Goal: Task Accomplishment & Management: Use online tool/utility

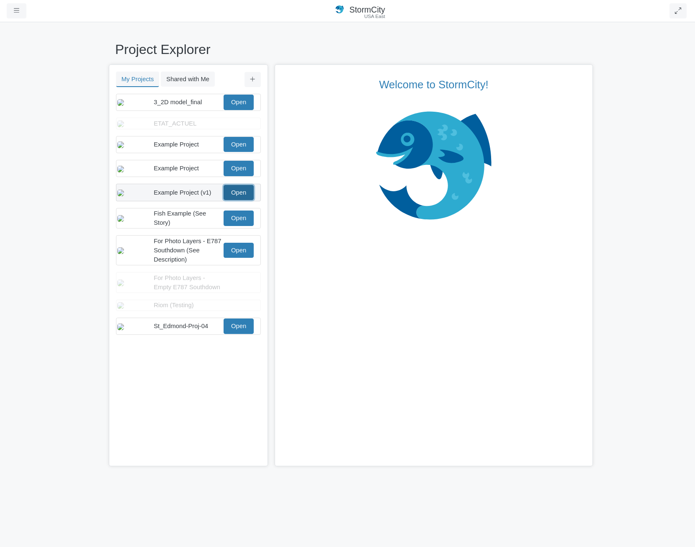
click at [243, 200] on link "Open" at bounding box center [239, 192] width 30 height 15
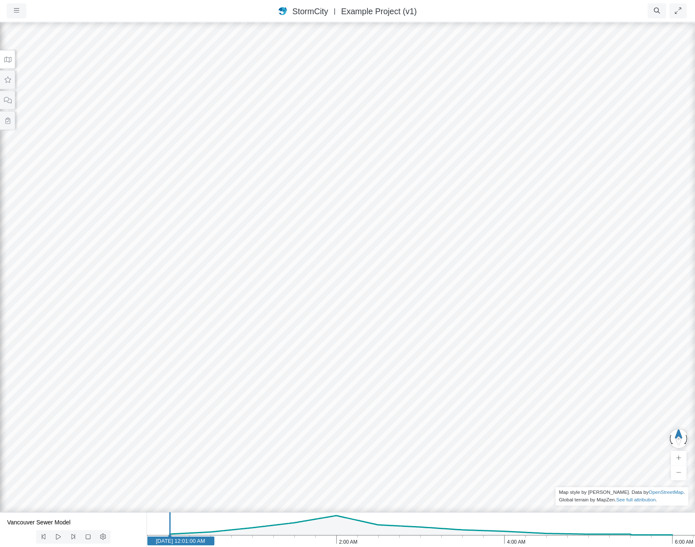
drag, startPoint x: 348, startPoint y: 200, endPoint x: 374, endPoint y: 227, distance: 37.6
click at [374, 227] on div at bounding box center [347, 284] width 695 height 526
drag, startPoint x: 382, startPoint y: 263, endPoint x: 415, endPoint y: 313, distance: 60.2
click at [414, 312] on div at bounding box center [347, 284] width 695 height 526
drag, startPoint x: 440, startPoint y: 368, endPoint x: 446, endPoint y: 180, distance: 187.7
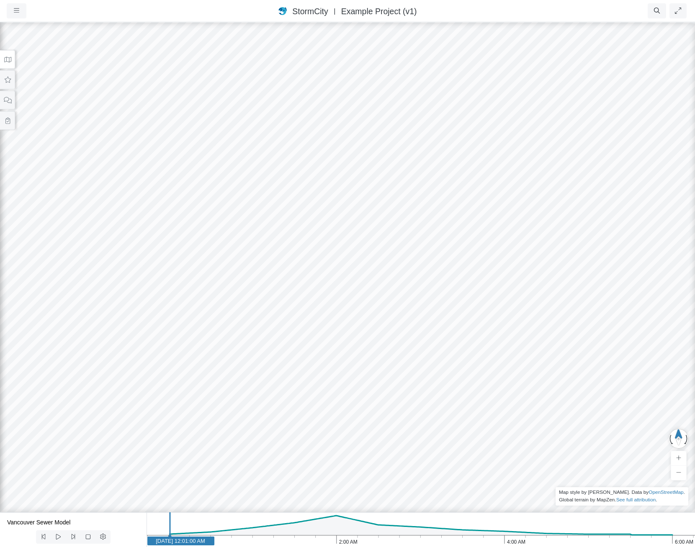
drag, startPoint x: 423, startPoint y: 356, endPoint x: 435, endPoint y: 323, distance: 35.2
click at [435, 323] on div at bounding box center [347, 284] width 695 height 526
drag, startPoint x: 493, startPoint y: 308, endPoint x: 333, endPoint y: 260, distance: 166.8
click at [335, 260] on div at bounding box center [347, 284] width 695 height 526
drag, startPoint x: 600, startPoint y: 382, endPoint x: 300, endPoint y: 202, distance: 349.4
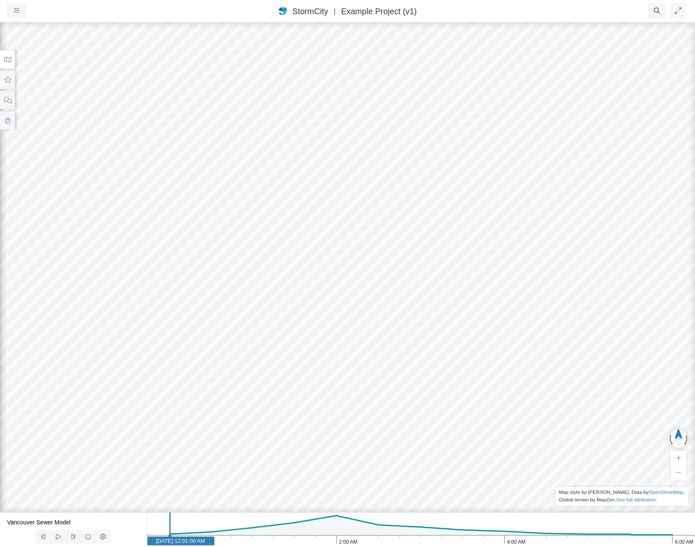
click at [301, 202] on div at bounding box center [347, 284] width 695 height 526
click at [427, 263] on div at bounding box center [347, 284] width 695 height 526
click at [9, 62] on icon at bounding box center [7, 59] width 7 height 5
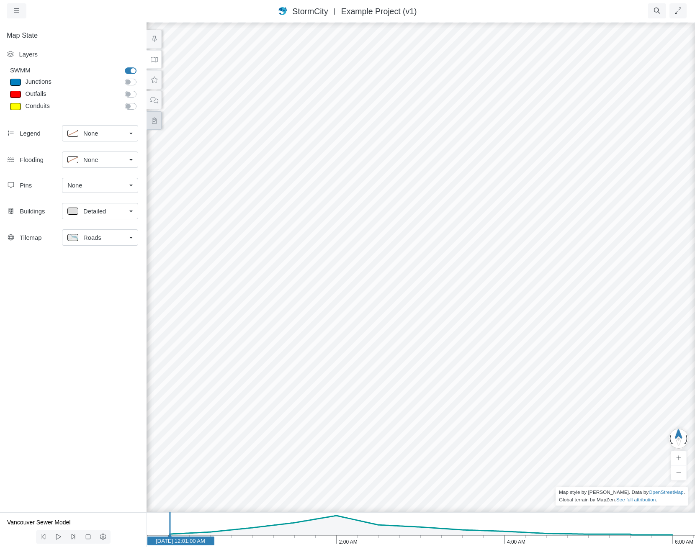
click at [151, 119] on icon at bounding box center [154, 121] width 8 height 6
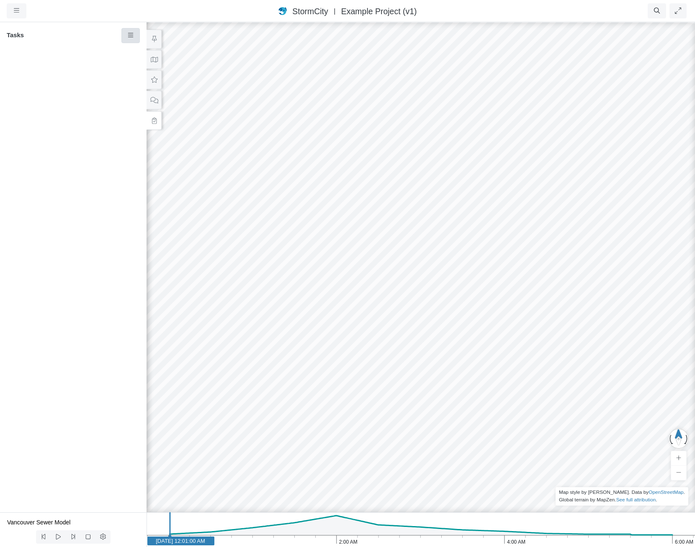
click at [127, 33] on icon at bounding box center [131, 35] width 8 height 6
click at [134, 52] on icon at bounding box center [131, 51] width 8 height 6
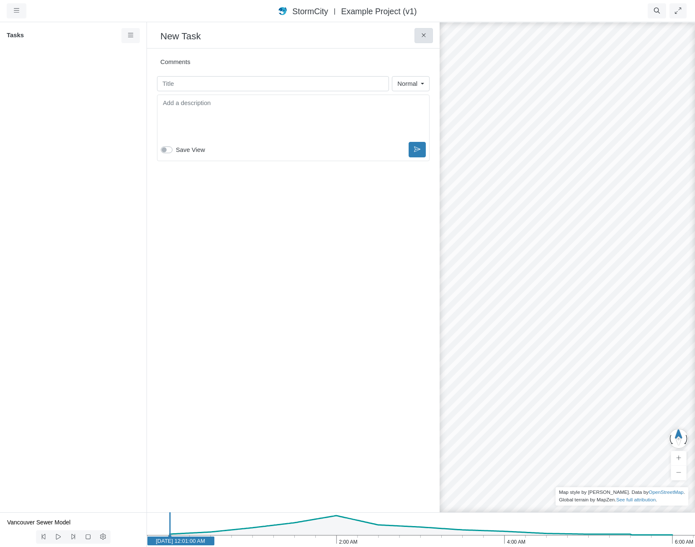
click at [420, 32] on button at bounding box center [424, 35] width 19 height 15
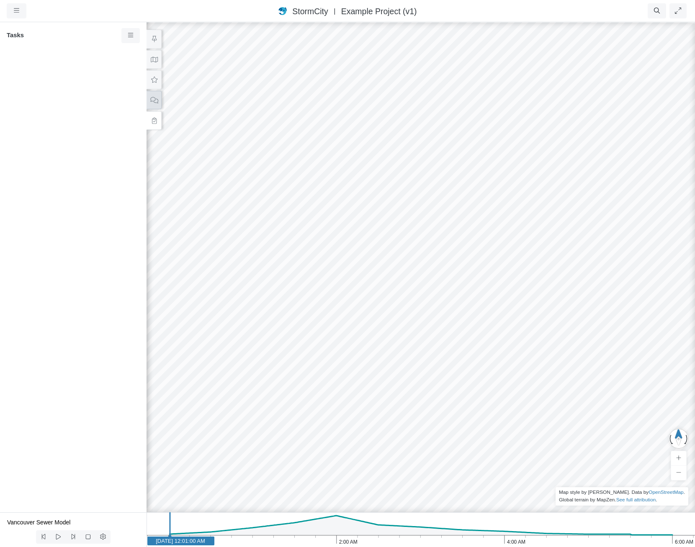
click at [152, 102] on icon at bounding box center [154, 100] width 8 height 6
click at [135, 35] on link at bounding box center [130, 35] width 19 height 15
drag, startPoint x: 134, startPoint y: 52, endPoint x: 88, endPoint y: 93, distance: 62.1
click at [86, 96] on body "Version 10886 [DATE] 4:25:36 P.M. Critical Infrastructure Chemical Commercial F…" at bounding box center [347, 273] width 695 height 547
click at [150, 49] on span "Show Resolved Comments" at bounding box center [176, 51] width 75 height 7
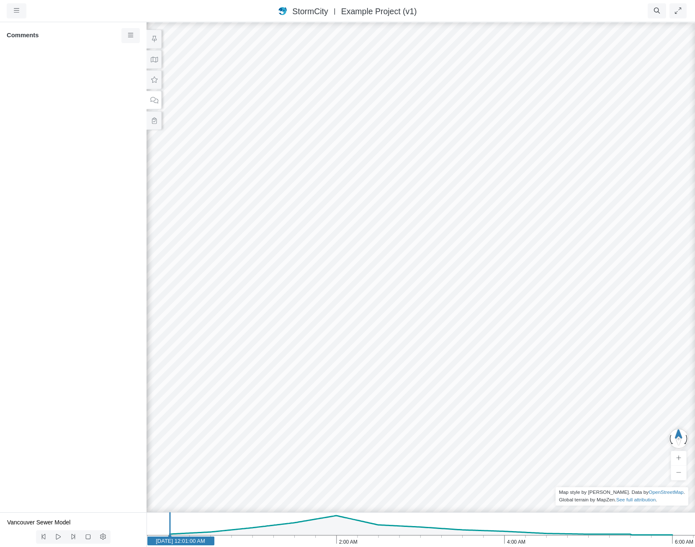
click at [423, 264] on div at bounding box center [420, 284] width 695 height 526
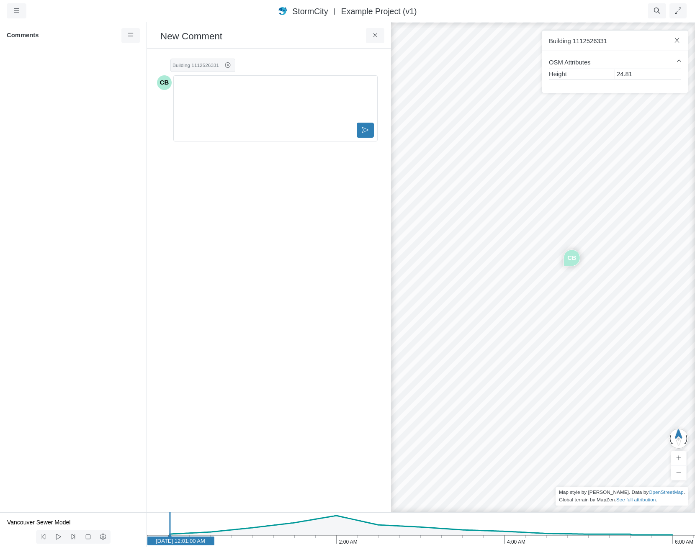
click at [194, 67] on small "Building 1112526331" at bounding box center [196, 65] width 46 height 6
click at [227, 64] on icon at bounding box center [228, 64] width 7 height 5
click at [591, 441] on div "CB" at bounding box center [567, 284] width 695 height 526
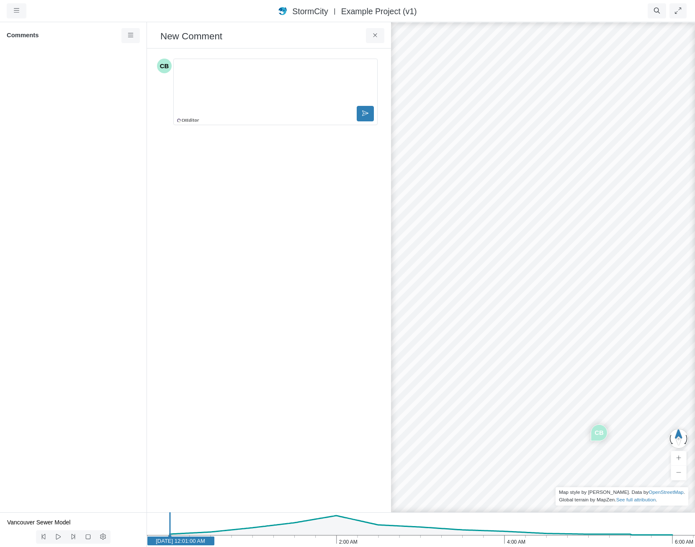
click at [413, 371] on div "CB" at bounding box center [567, 284] width 695 height 526
click at [678, 41] on icon "button" at bounding box center [678, 40] width 8 height 6
drag, startPoint x: 515, startPoint y: 281, endPoint x: 552, endPoint y: 402, distance: 126.0
click at [377, 36] on icon at bounding box center [376, 35] width 8 height 6
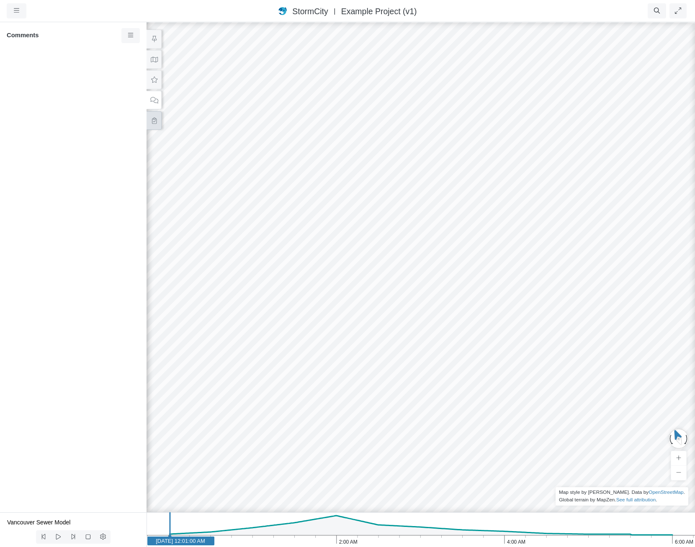
click at [156, 118] on icon at bounding box center [154, 121] width 8 height 6
click at [157, 77] on icon at bounding box center [154, 80] width 8 height 6
click at [136, 34] on link at bounding box center [130, 35] width 19 height 15
click at [78, 266] on div "General Default Map View Default Camera View Bug Crashes App Test Templates" at bounding box center [73, 281] width 147 height 463
click at [149, 93] on button at bounding box center [154, 100] width 15 height 19
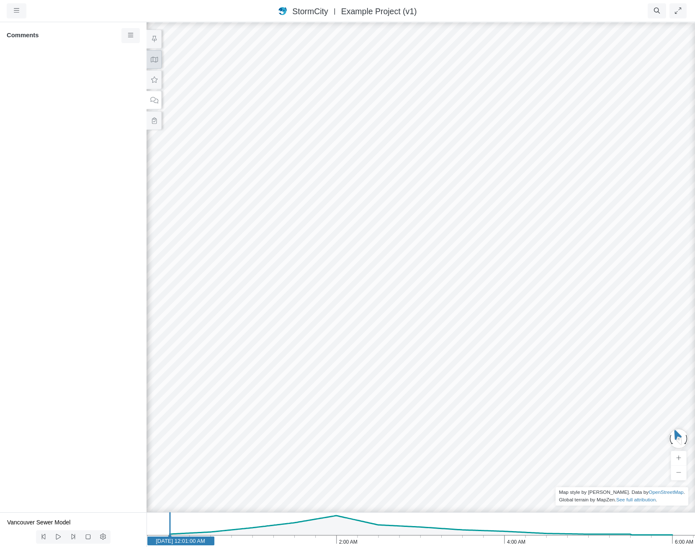
click at [153, 61] on icon at bounding box center [154, 60] width 8 height 6
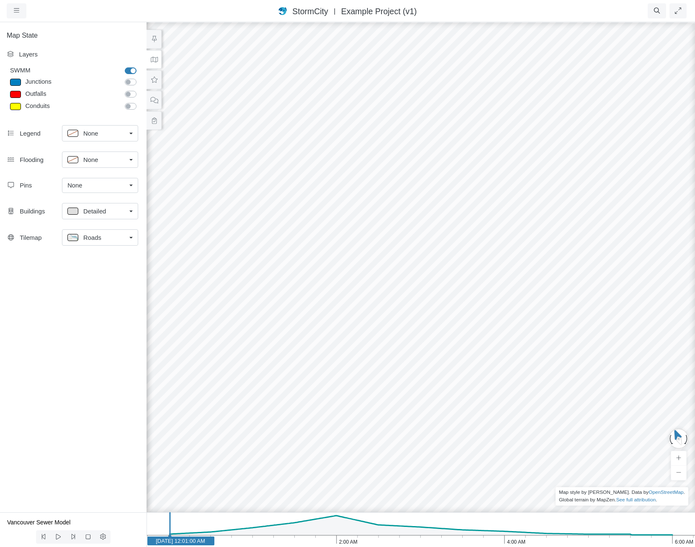
click at [106, 184] on div "None" at bounding box center [96, 185] width 59 height 9
click at [98, 249] on span "Manage Pins..." at bounding box center [87, 248] width 41 height 9
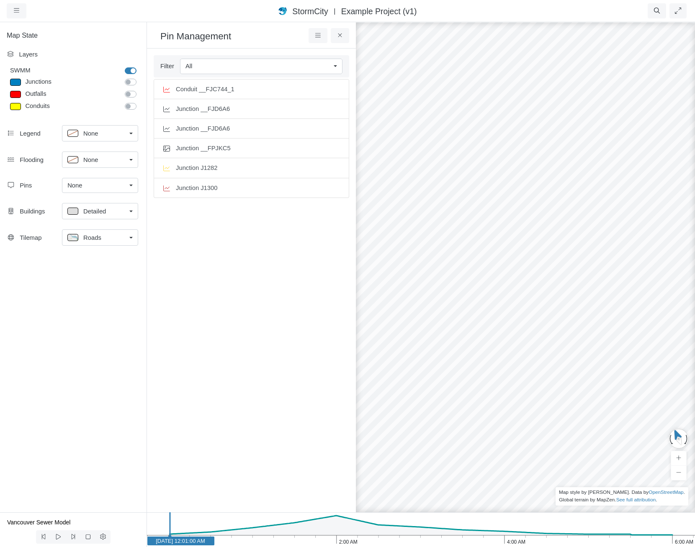
click at [83, 212] on div "Detailed" at bounding box center [96, 211] width 59 height 10
click at [81, 185] on span "None" at bounding box center [74, 185] width 15 height 9
click at [80, 185] on span "None" at bounding box center [74, 185] width 15 height 9
click at [323, 38] on button at bounding box center [318, 35] width 19 height 15
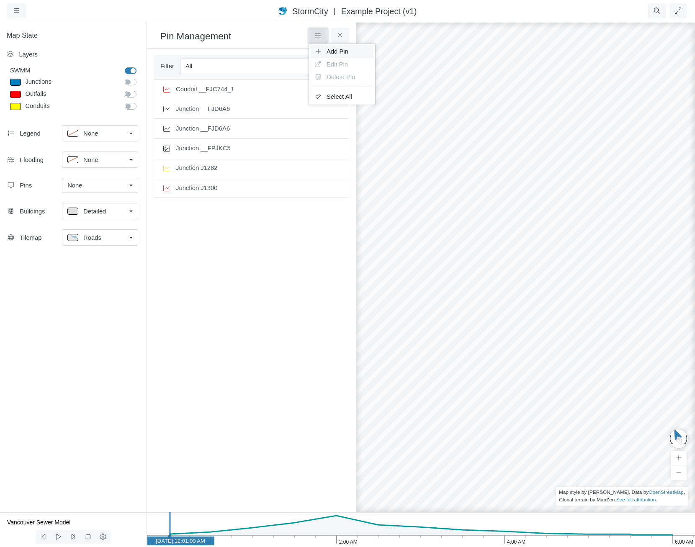
click at [326, 51] on link "Add Pin" at bounding box center [342, 51] width 63 height 13
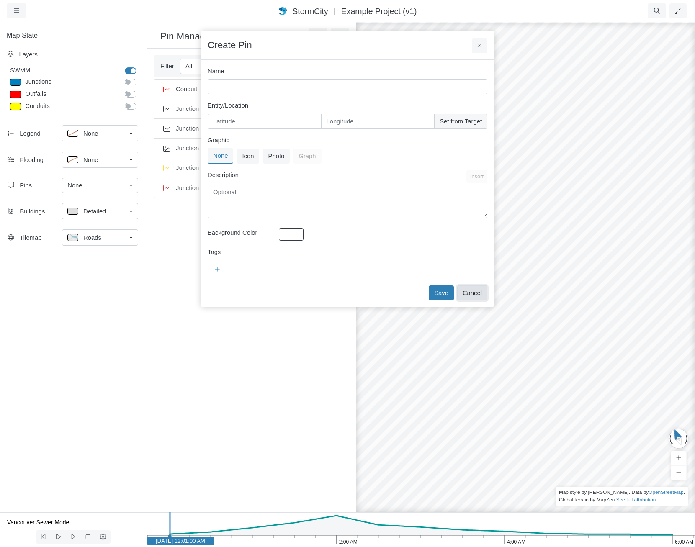
click at [476, 294] on button "Cancel" at bounding box center [472, 293] width 30 height 15
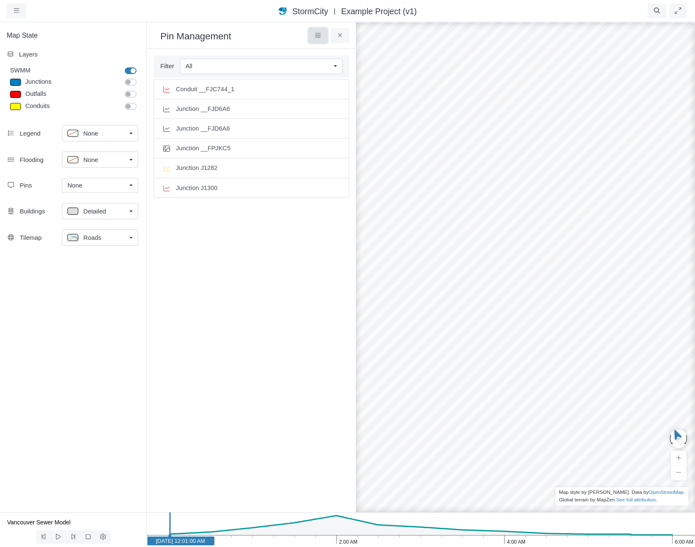
click at [315, 36] on icon at bounding box center [318, 35] width 8 height 6
click at [325, 49] on link "Add Pin" at bounding box center [342, 51] width 63 height 13
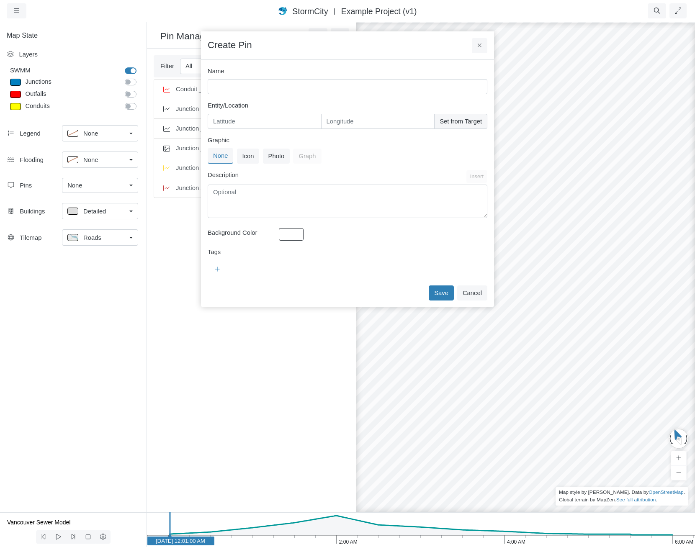
drag, startPoint x: 585, startPoint y: 301, endPoint x: 524, endPoint y: 253, distance: 77.8
click at [523, 248] on div at bounding box center [567, 284] width 695 height 526
drag, startPoint x: 557, startPoint y: 278, endPoint x: 578, endPoint y: 302, distance: 32.3
click at [578, 302] on div at bounding box center [567, 284] width 695 height 526
click at [476, 292] on button "Cancel" at bounding box center [472, 293] width 30 height 15
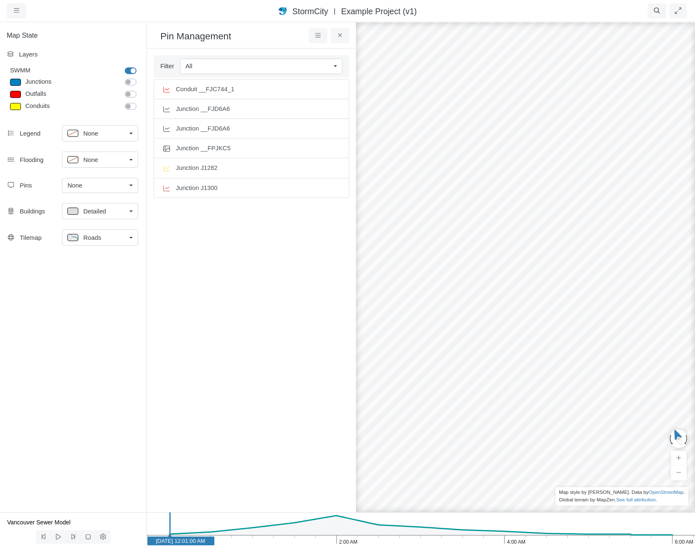
click at [429, 319] on div at bounding box center [567, 284] width 695 height 526
click at [317, 34] on icon at bounding box center [318, 35] width 8 height 6
click at [321, 53] on icon at bounding box center [318, 51] width 8 height 6
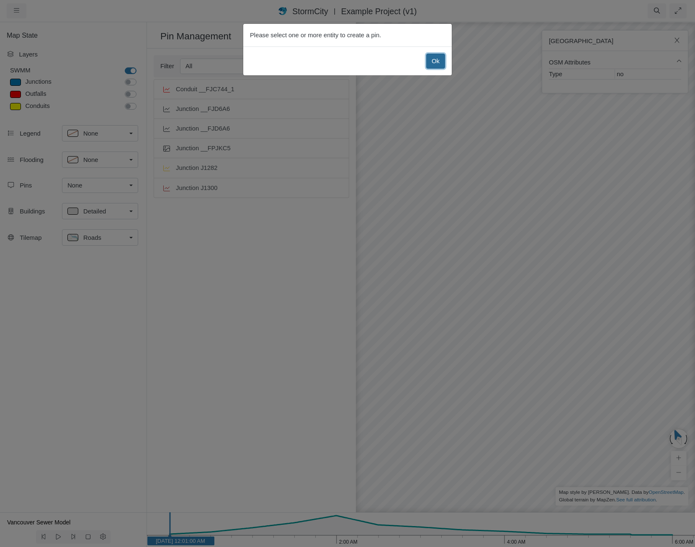
click at [441, 64] on button "Ok" at bounding box center [435, 61] width 19 height 15
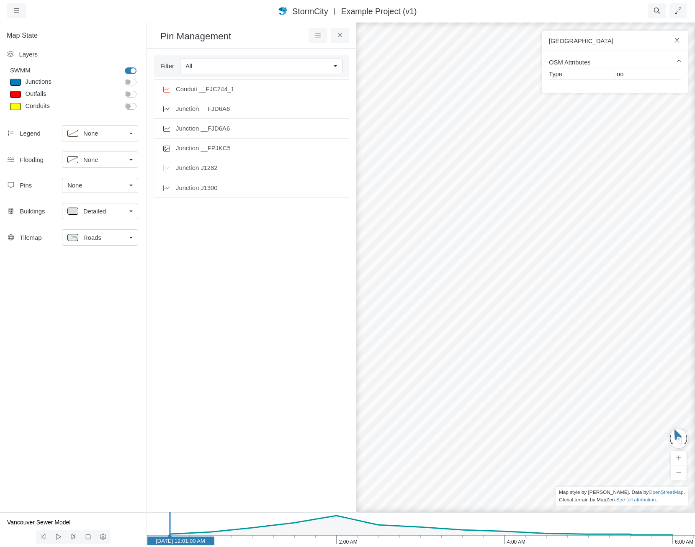
click at [462, 343] on div at bounding box center [567, 284] width 695 height 526
drag, startPoint x: 468, startPoint y: 361, endPoint x: 261, endPoint y: 227, distance: 247.2
click at [450, 236] on div at bounding box center [567, 284] width 695 height 526
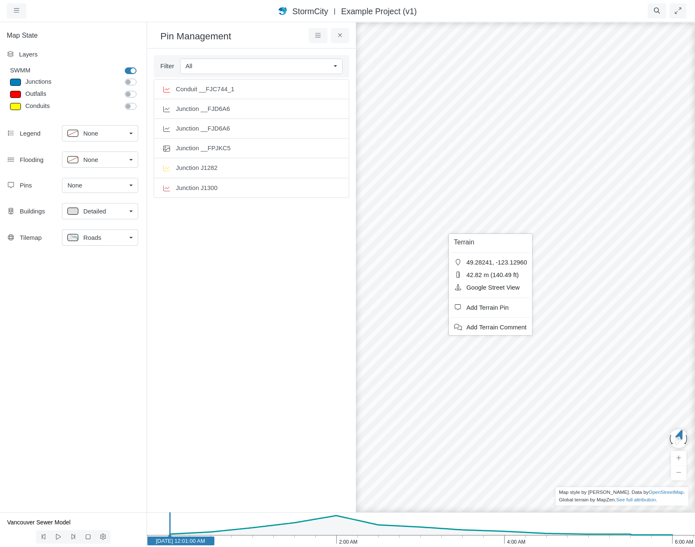
click at [366, 250] on div at bounding box center [567, 284] width 695 height 526
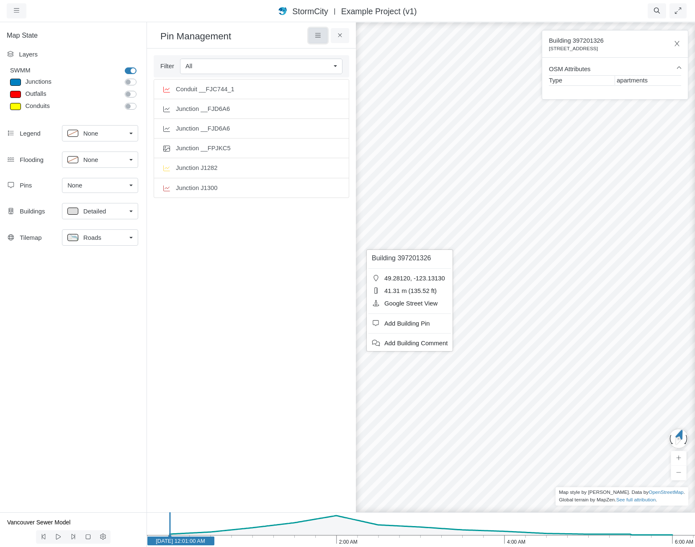
click at [315, 36] on icon at bounding box center [317, 35] width 5 height 4
click at [324, 51] on link "Add Pin" at bounding box center [342, 51] width 63 height 13
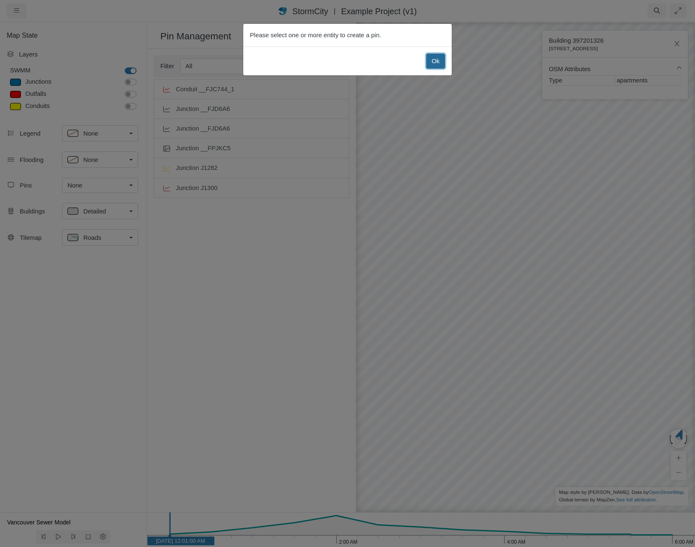
click at [432, 63] on button "Ok" at bounding box center [435, 61] width 19 height 15
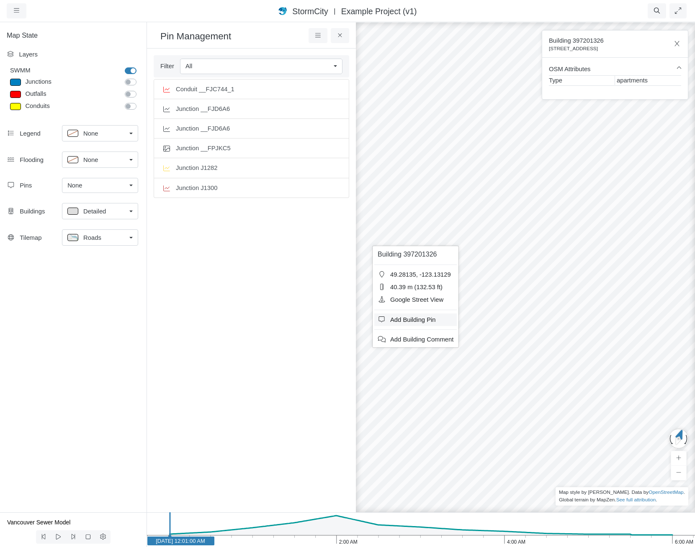
click at [397, 319] on span "Add Building Pin" at bounding box center [413, 320] width 46 height 7
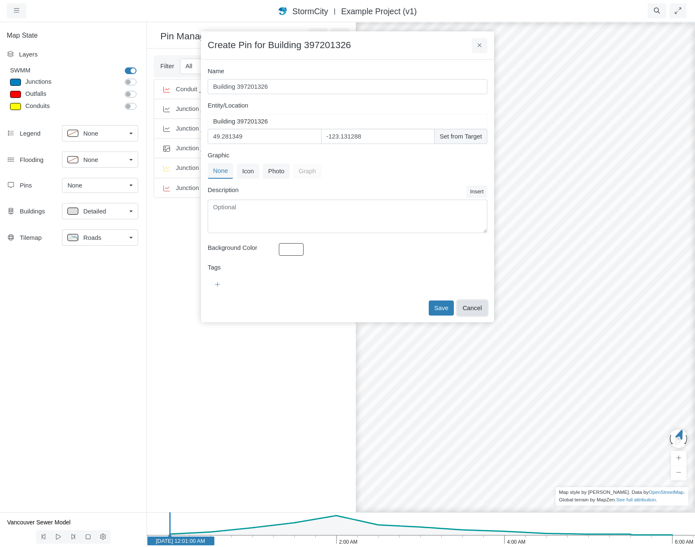
click at [464, 310] on button "Cancel" at bounding box center [472, 308] width 30 height 15
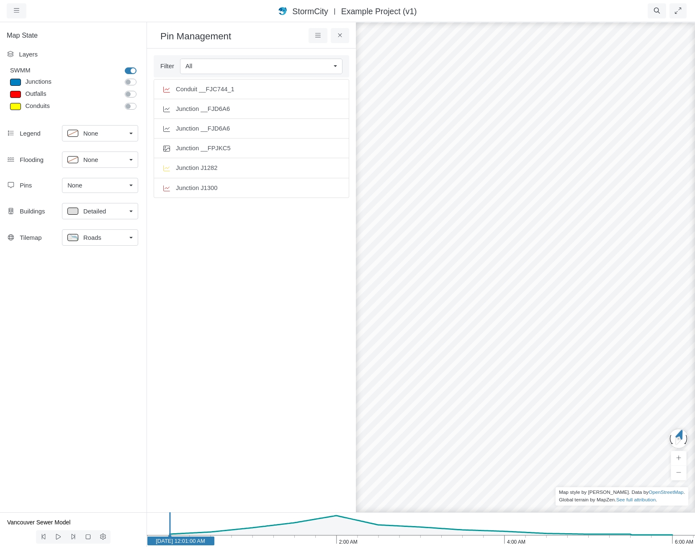
click at [468, 327] on div at bounding box center [567, 284] width 695 height 526
click at [318, 36] on icon at bounding box center [317, 35] width 5 height 4
click at [324, 49] on link "Add Pin" at bounding box center [342, 51] width 63 height 13
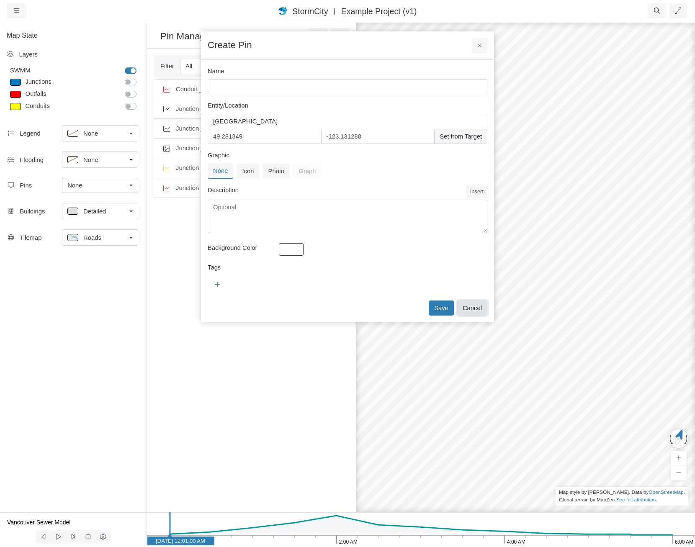
click at [477, 310] on button "Cancel" at bounding box center [472, 308] width 30 height 15
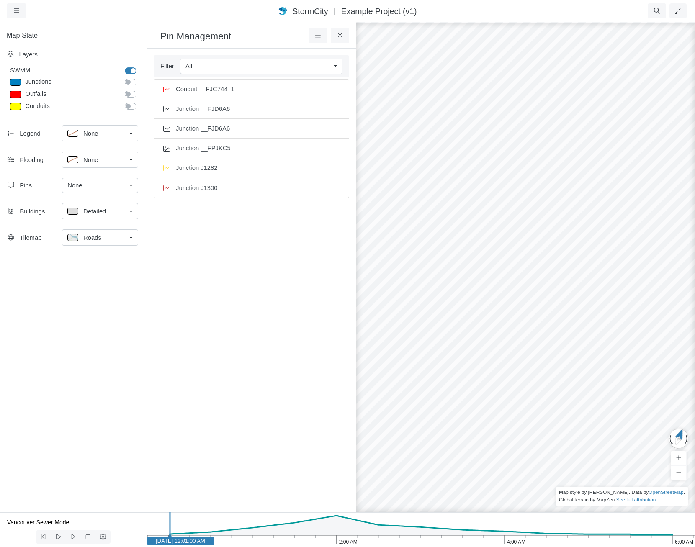
click at [397, 265] on div at bounding box center [567, 284] width 695 height 526
click at [315, 33] on icon at bounding box center [318, 35] width 8 height 6
click at [321, 54] on icon at bounding box center [318, 51] width 8 height 6
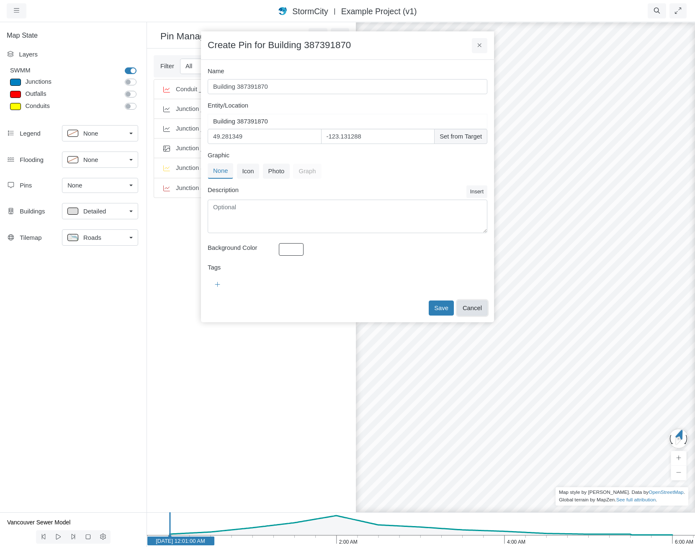
click at [480, 307] on button "Cancel" at bounding box center [472, 308] width 30 height 15
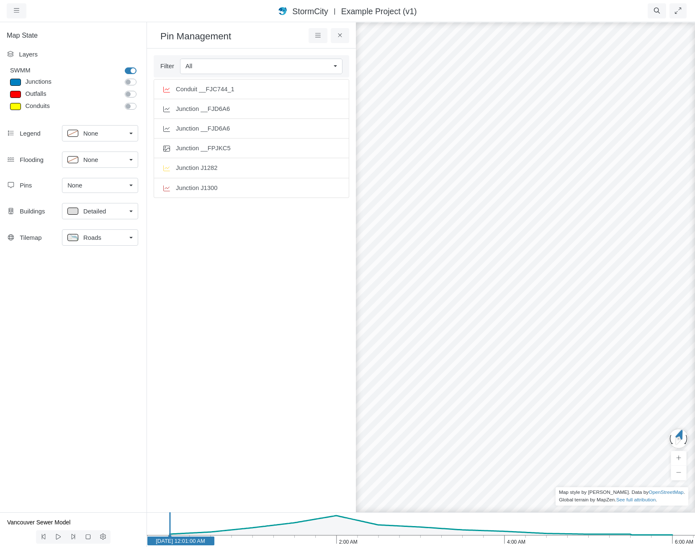
click at [465, 325] on div at bounding box center [567, 284] width 695 height 526
click at [338, 38] on icon at bounding box center [340, 35] width 8 height 6
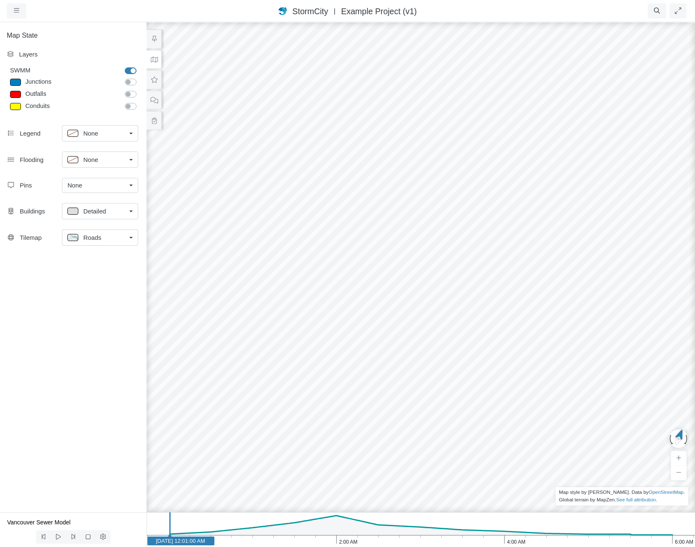
click at [323, 239] on div at bounding box center [420, 284] width 695 height 526
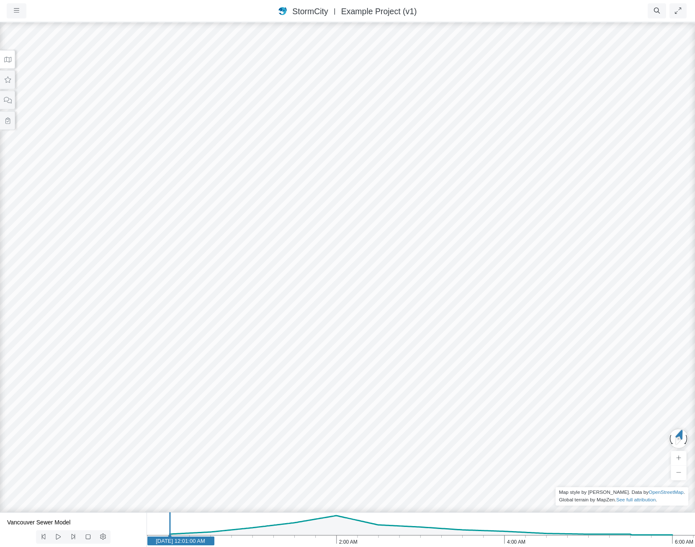
click at [245, 206] on div at bounding box center [347, 284] width 695 height 526
click at [6, 59] on icon at bounding box center [7, 59] width 7 height 5
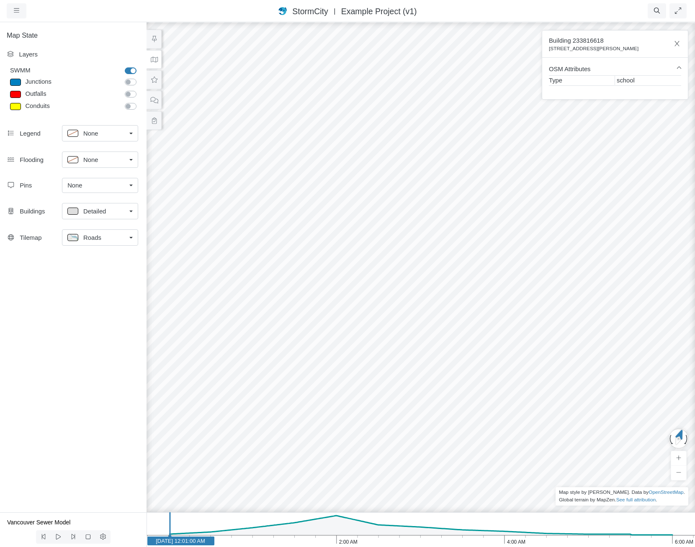
click at [101, 185] on div "None" at bounding box center [96, 185] width 59 height 9
click at [98, 250] on span "Manage Pins..." at bounding box center [87, 248] width 41 height 9
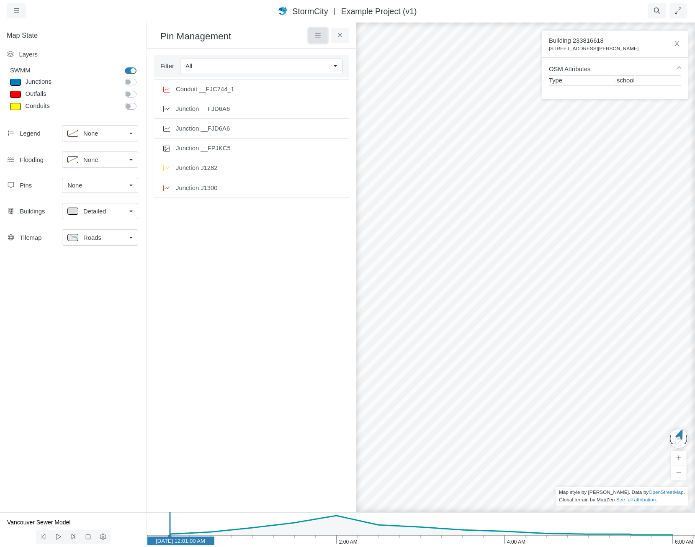
click at [315, 39] on icon at bounding box center [318, 35] width 8 height 6
click at [319, 55] on link "Add Pin" at bounding box center [342, 51] width 63 height 13
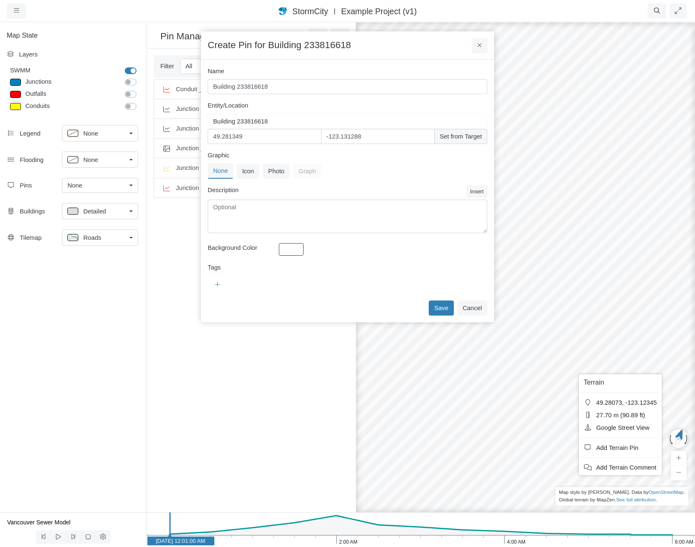
click at [544, 259] on div at bounding box center [567, 284] width 695 height 526
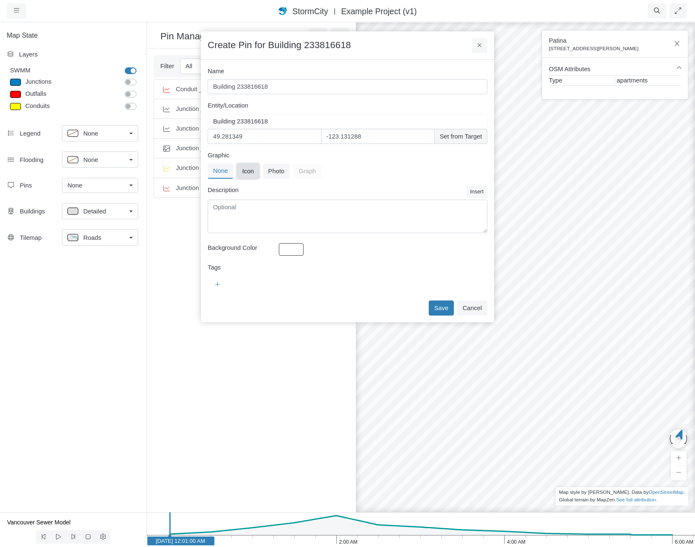
click at [247, 172] on button "Icon" at bounding box center [248, 171] width 23 height 15
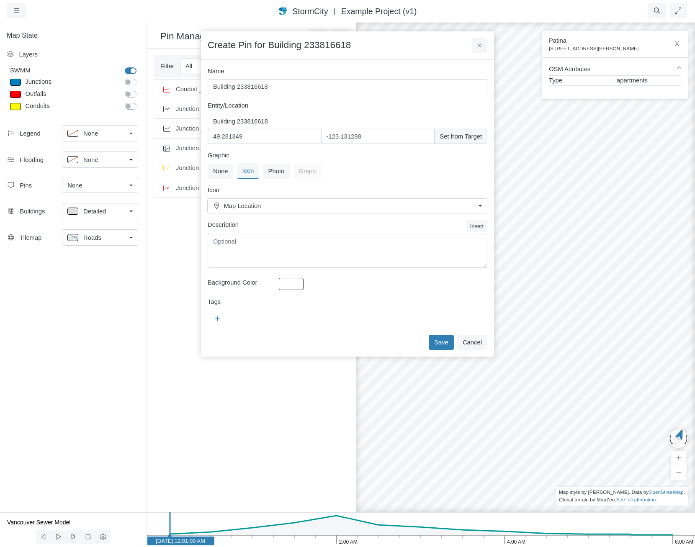
click at [310, 291] on div "Background Color" at bounding box center [348, 287] width 284 height 19
click at [292, 284] on button "button" at bounding box center [291, 284] width 25 height 13
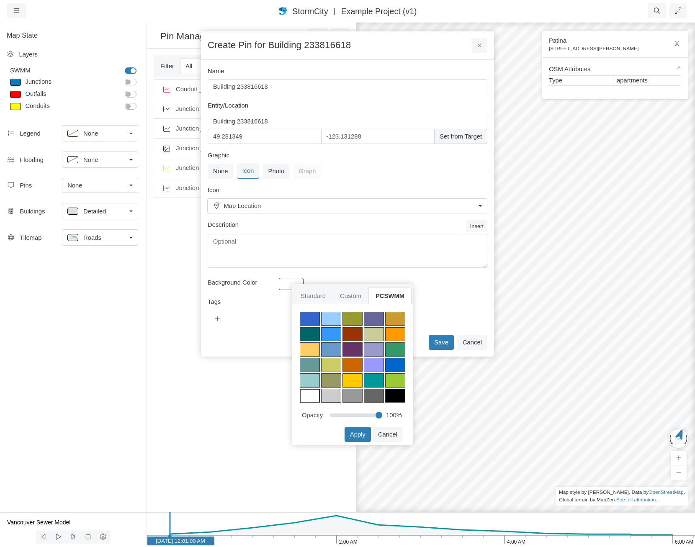
click at [348, 379] on div at bounding box center [353, 381] width 20 height 14
click at [366, 416] on input "range" at bounding box center [356, 414] width 52 height 9
drag, startPoint x: 366, startPoint y: 416, endPoint x: 359, endPoint y: 416, distance: 6.8
click at [359, 416] on input "range" at bounding box center [356, 414] width 52 height 9
type input "50"
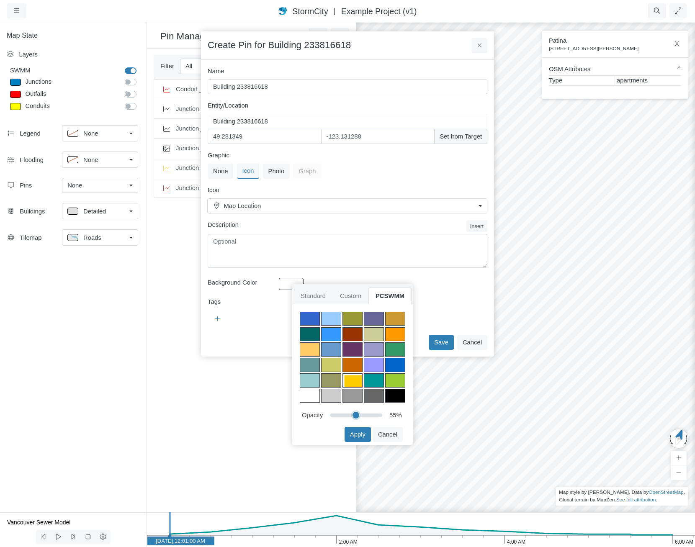
click at [356, 416] on input "range" at bounding box center [356, 414] width 52 height 9
click at [360, 437] on button "Apply" at bounding box center [358, 434] width 26 height 15
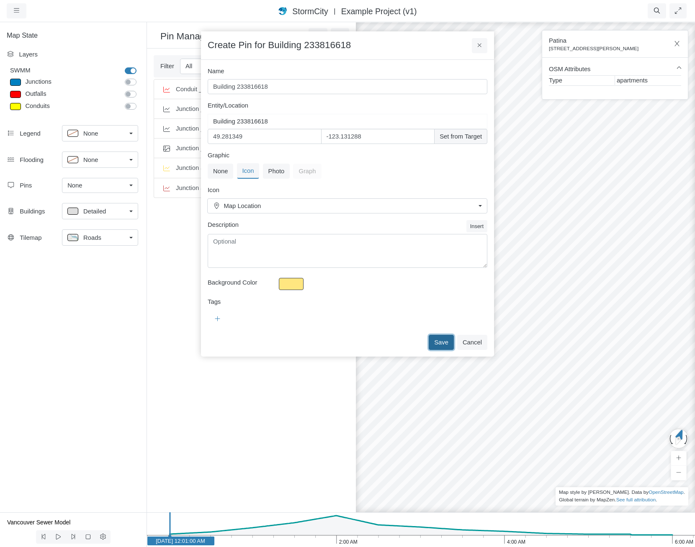
click at [449, 346] on button "Save" at bounding box center [441, 342] width 25 height 15
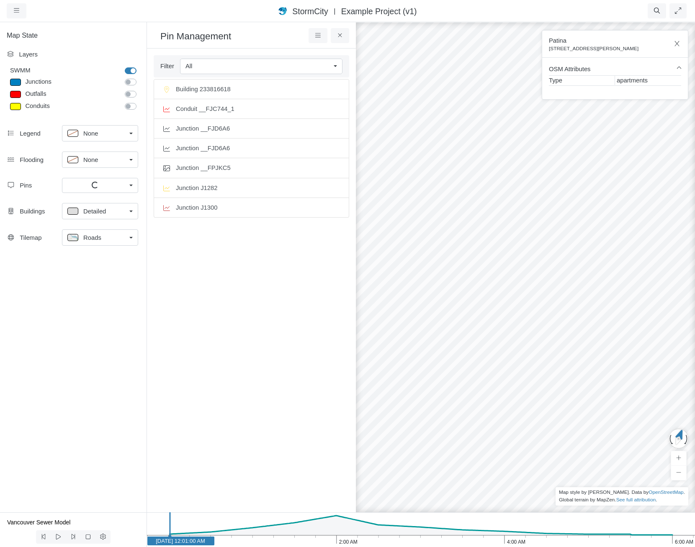
checkbox input "false"
click at [85, 186] on div "All" at bounding box center [96, 185] width 59 height 9
click at [83, 186] on div "All" at bounding box center [96, 185] width 59 height 9
drag, startPoint x: 585, startPoint y: 208, endPoint x: 550, endPoint y: 354, distance: 150.4
drag, startPoint x: 585, startPoint y: 387, endPoint x: 443, endPoint y: 305, distance: 163.8
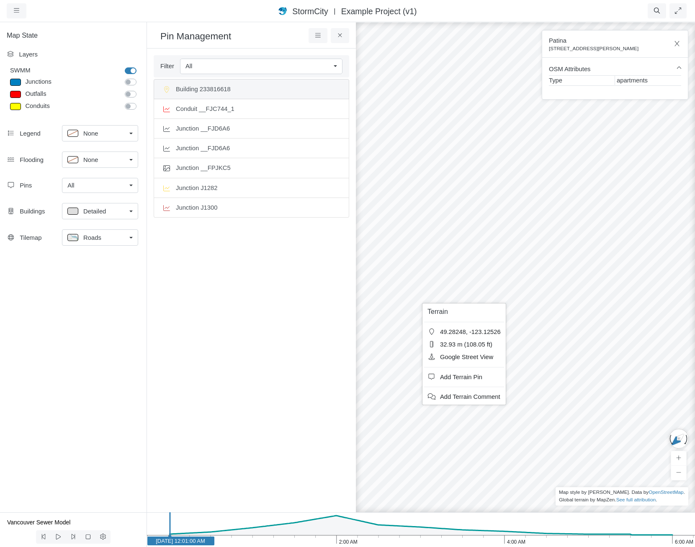
click at [255, 85] on span "Building 233816618" at bounding box center [258, 89] width 165 height 9
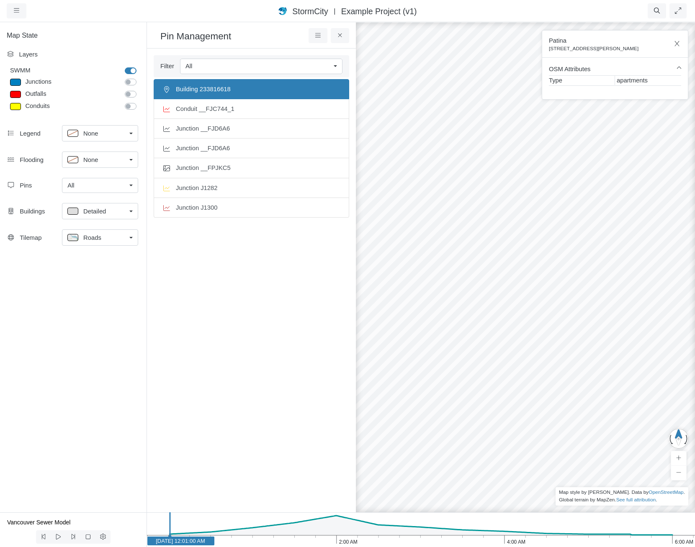
drag, startPoint x: 581, startPoint y: 345, endPoint x: 498, endPoint y: 308, distance: 90.8
click at [498, 308] on div at bounding box center [567, 284] width 695 height 526
drag, startPoint x: 530, startPoint y: 359, endPoint x: 227, endPoint y: 197, distance: 343.7
drag, startPoint x: 622, startPoint y: 270, endPoint x: 465, endPoint y: 288, distance: 157.7
drag, startPoint x: 631, startPoint y: 273, endPoint x: 540, endPoint y: 297, distance: 93.5
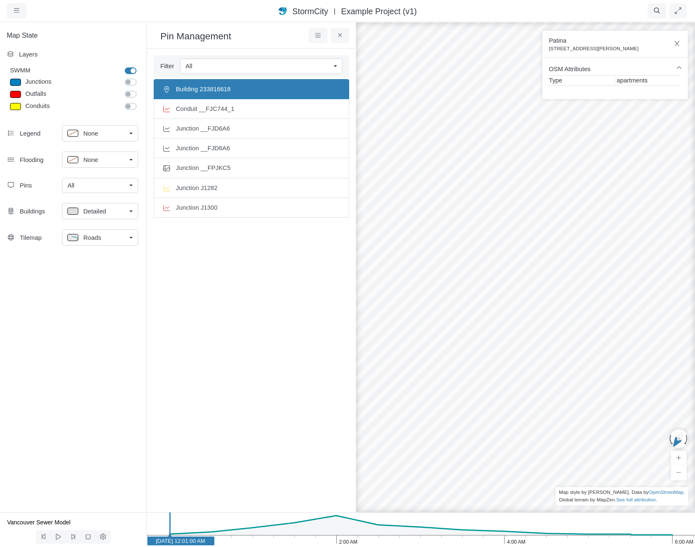
drag, startPoint x: 612, startPoint y: 342, endPoint x: 584, endPoint y: 361, distance: 33.7
click at [584, 361] on div at bounding box center [567, 284] width 695 height 526
drag, startPoint x: 584, startPoint y: 361, endPoint x: 486, endPoint y: 330, distance: 102.9
click at [259, 91] on link "Edit Pin" at bounding box center [277, 93] width 63 height 13
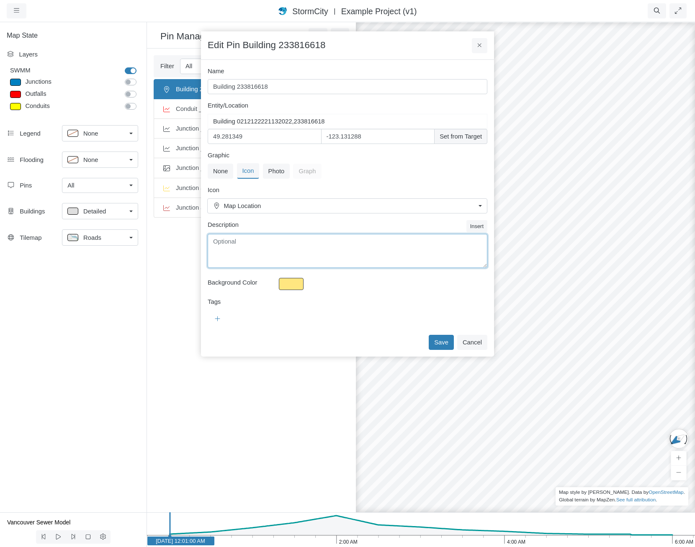
click at [280, 255] on textarea "Description" at bounding box center [348, 251] width 280 height 34
drag, startPoint x: 549, startPoint y: 251, endPoint x: 525, endPoint y: 455, distance: 205.7
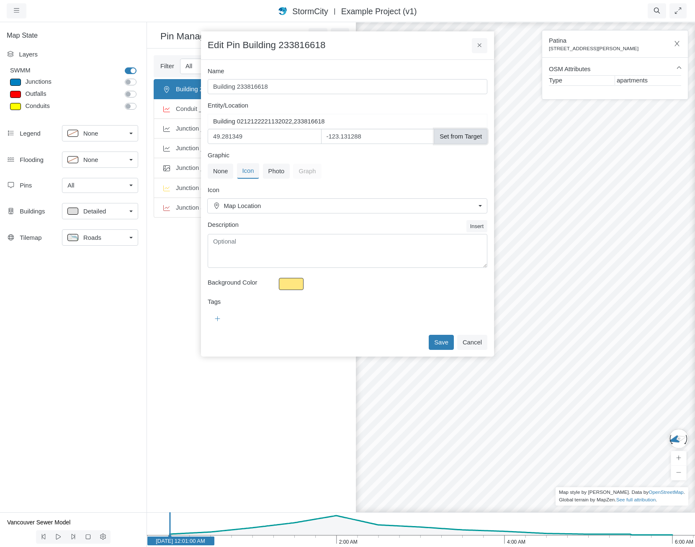
click at [450, 140] on button "Set from Target" at bounding box center [460, 136] width 53 height 15
type input "49.281768"
type input "-123.125732"
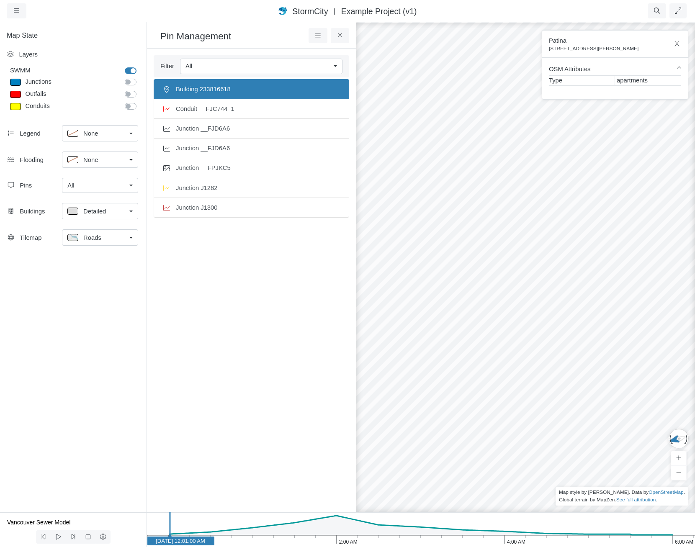
click at [580, 271] on div at bounding box center [567, 284] width 695 height 526
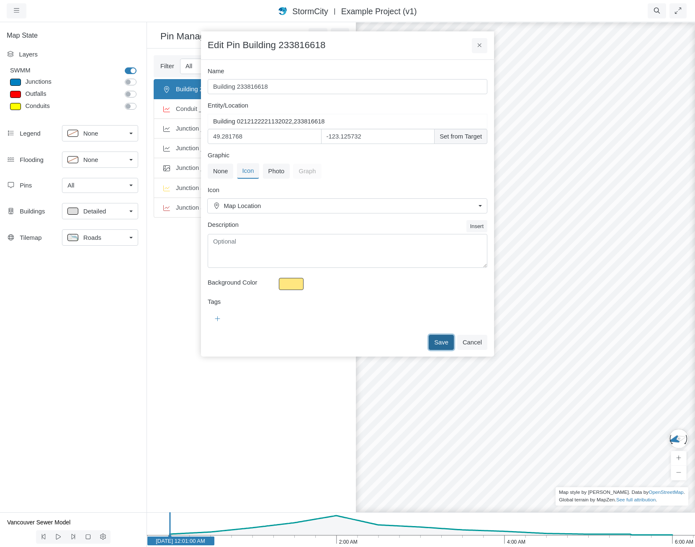
click at [450, 348] on button "Save" at bounding box center [441, 342] width 25 height 15
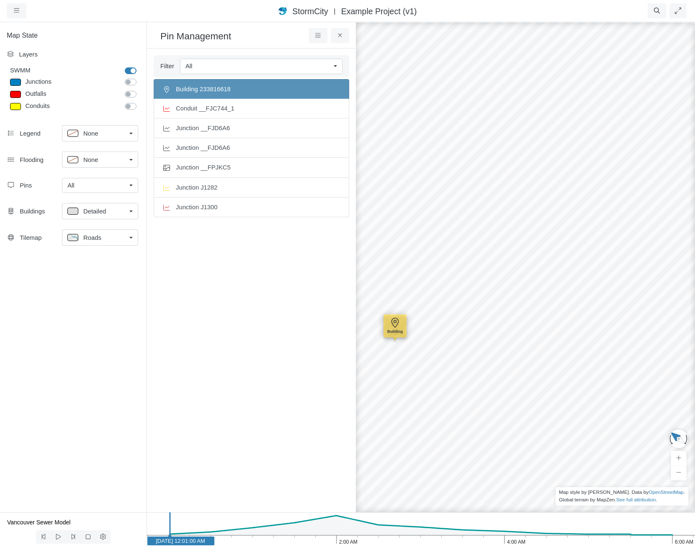
drag, startPoint x: 617, startPoint y: 414, endPoint x: 452, endPoint y: 267, distance: 220.1
click at [424, 338] on div "Entity or function does not exist in this scenario. Building" at bounding box center [567, 284] width 695 height 526
click at [402, 343] on div "Entity or function does not exist in this scenario. Building" at bounding box center [567, 284] width 695 height 526
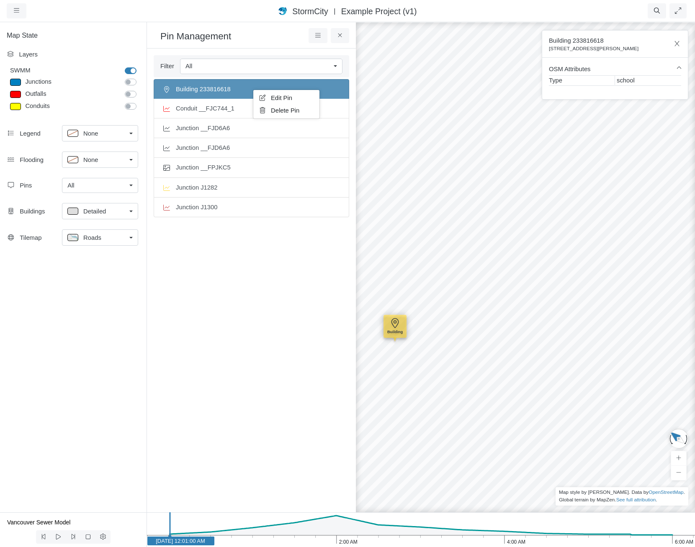
click at [261, 97] on icon at bounding box center [262, 98] width 8 height 6
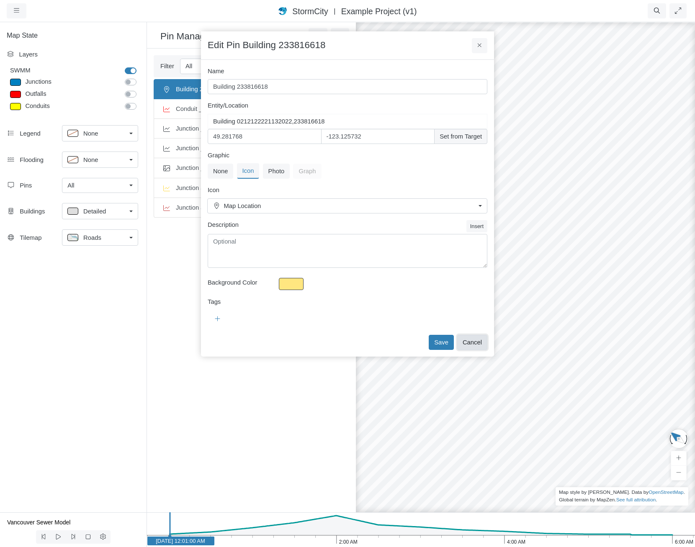
click at [478, 340] on button "Cancel" at bounding box center [472, 342] width 30 height 15
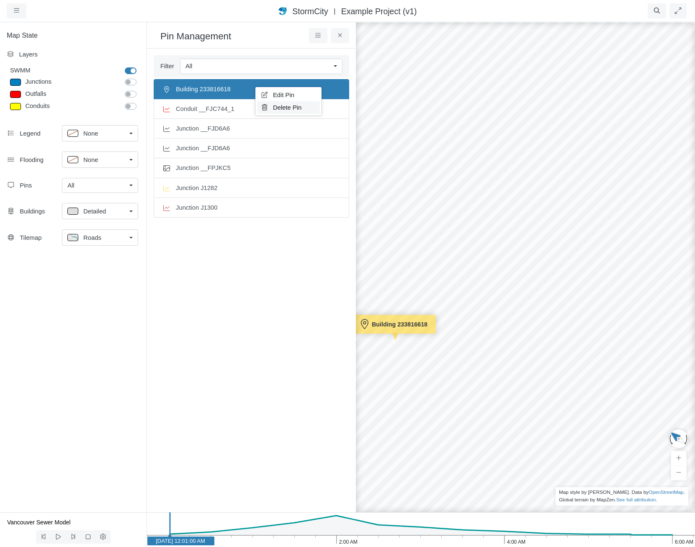
click at [282, 106] on span "Delete Pin" at bounding box center [287, 107] width 28 height 7
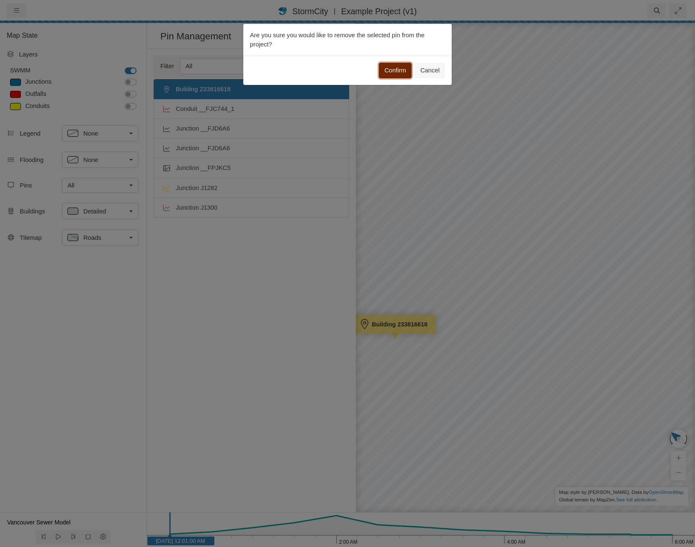
click at [392, 72] on button "Confirm" at bounding box center [395, 70] width 33 height 15
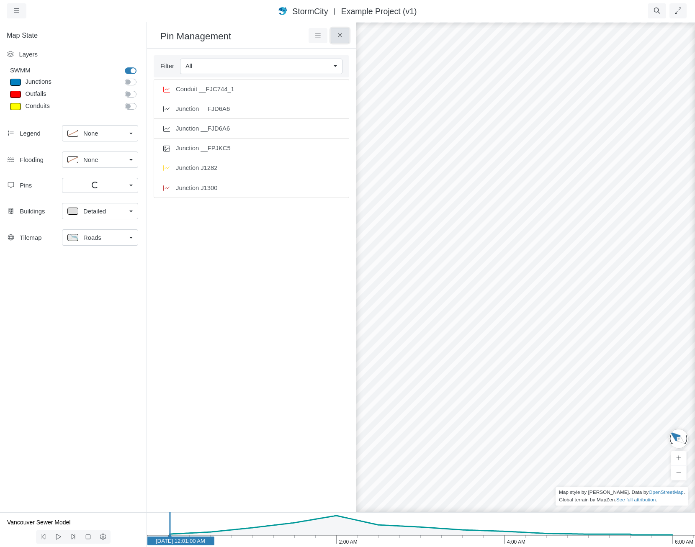
click at [338, 38] on icon at bounding box center [340, 35] width 8 height 6
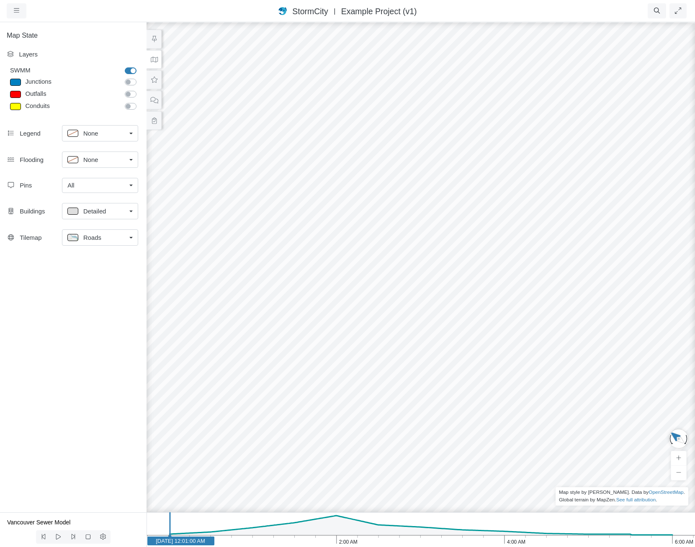
click at [337, 353] on div at bounding box center [420, 284] width 695 height 526
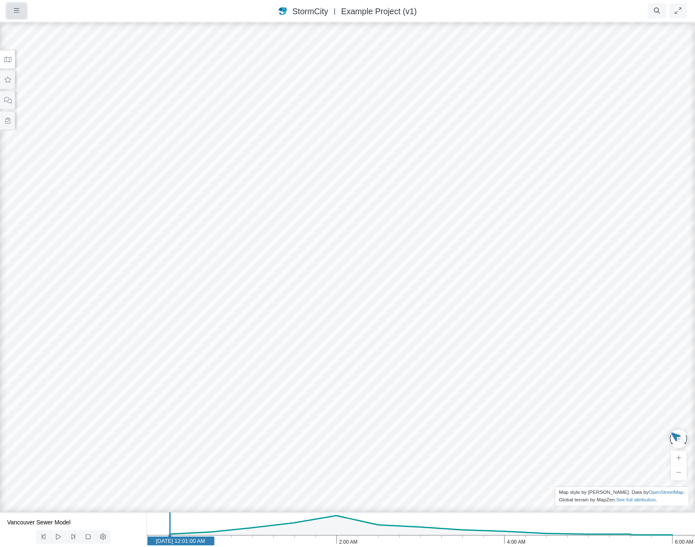
click at [18, 8] on icon "button" at bounding box center [16, 11] width 5 height 6
click at [31, 169] on link "Logout" at bounding box center [40, 169] width 66 height 13
